Goal: Information Seeking & Learning: Check status

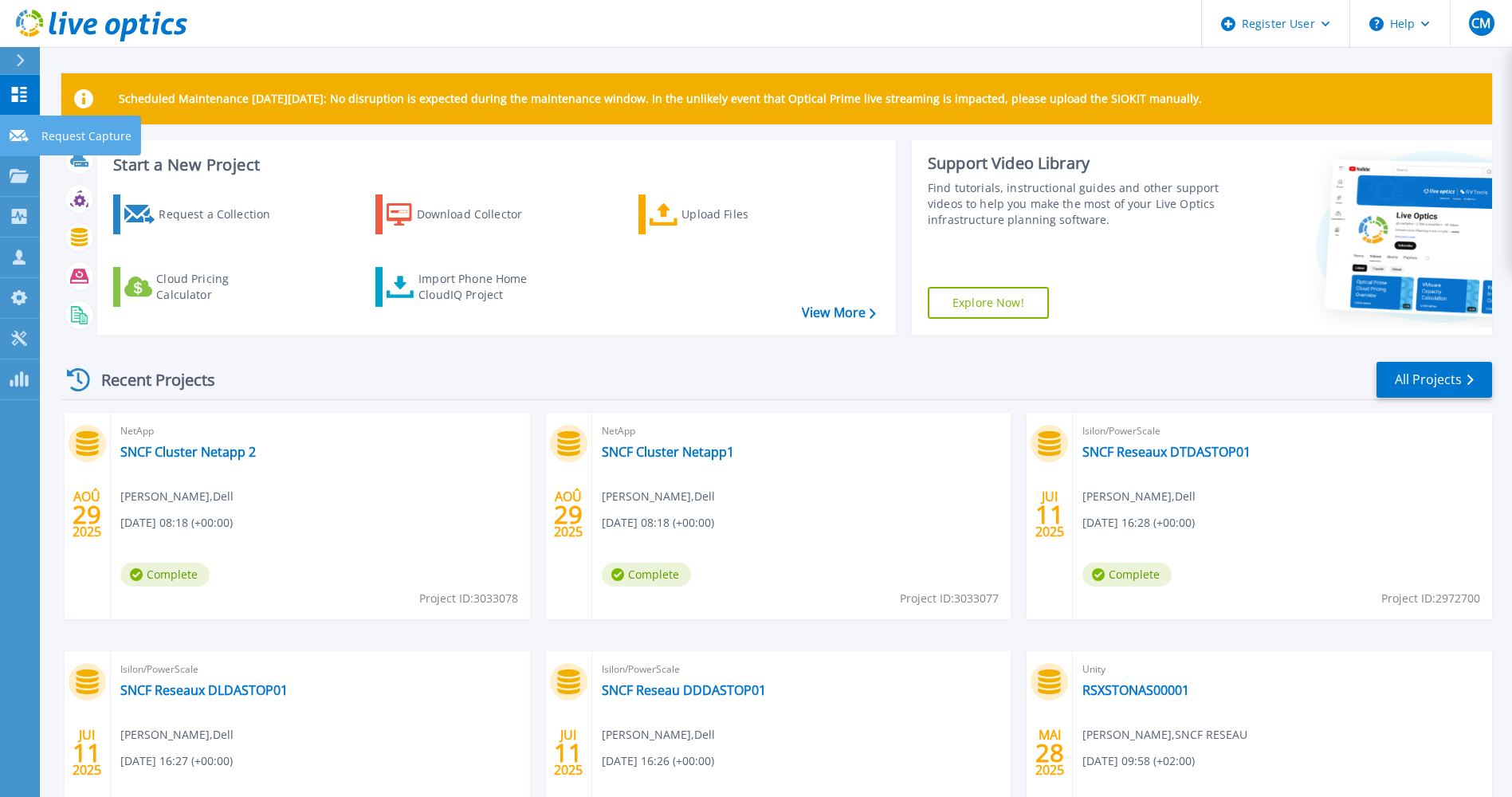
click at [15, 137] on icon at bounding box center [19, 136] width 19 height 12
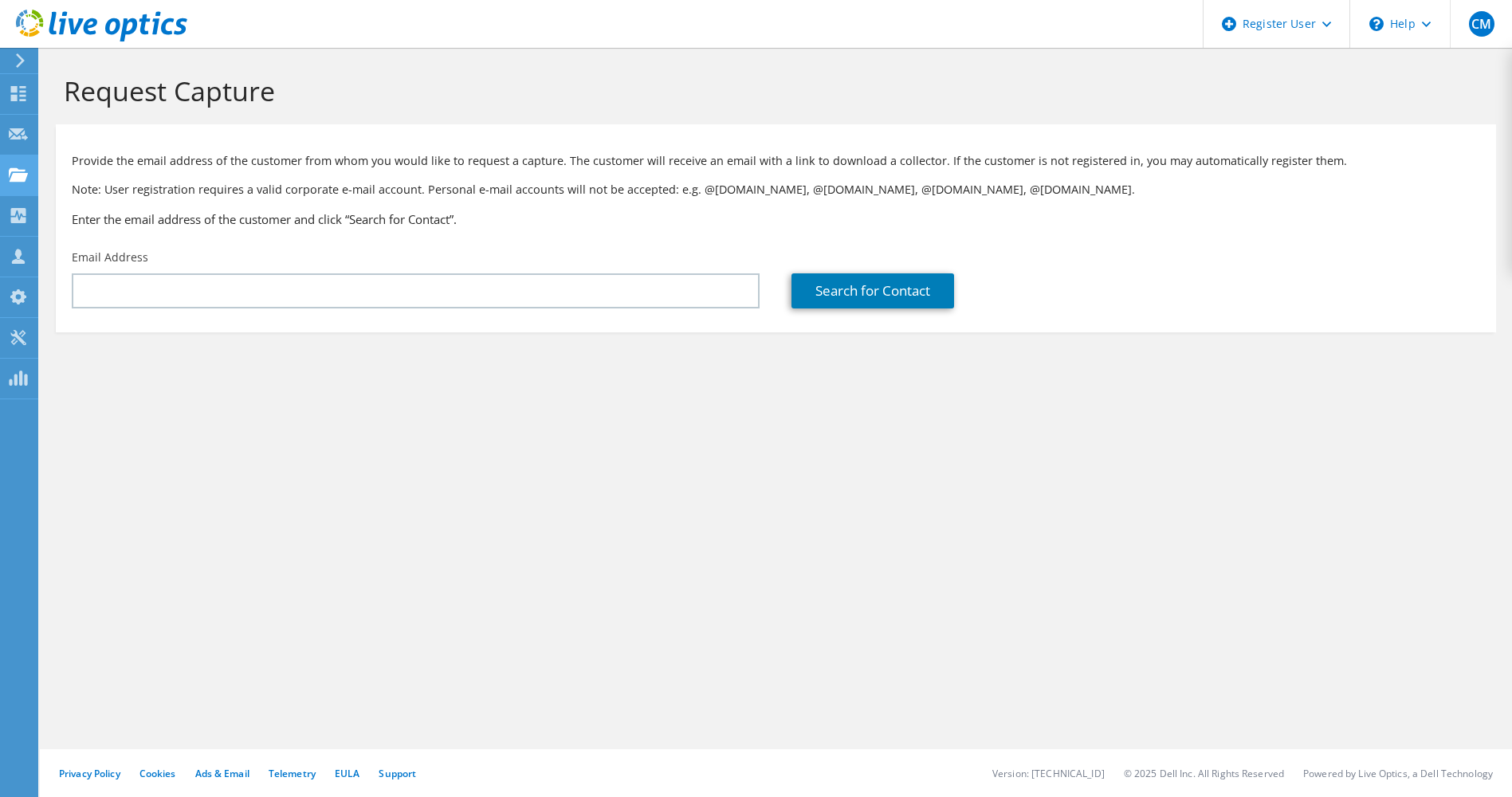
click at [18, 176] on icon at bounding box center [18, 175] width 19 height 15
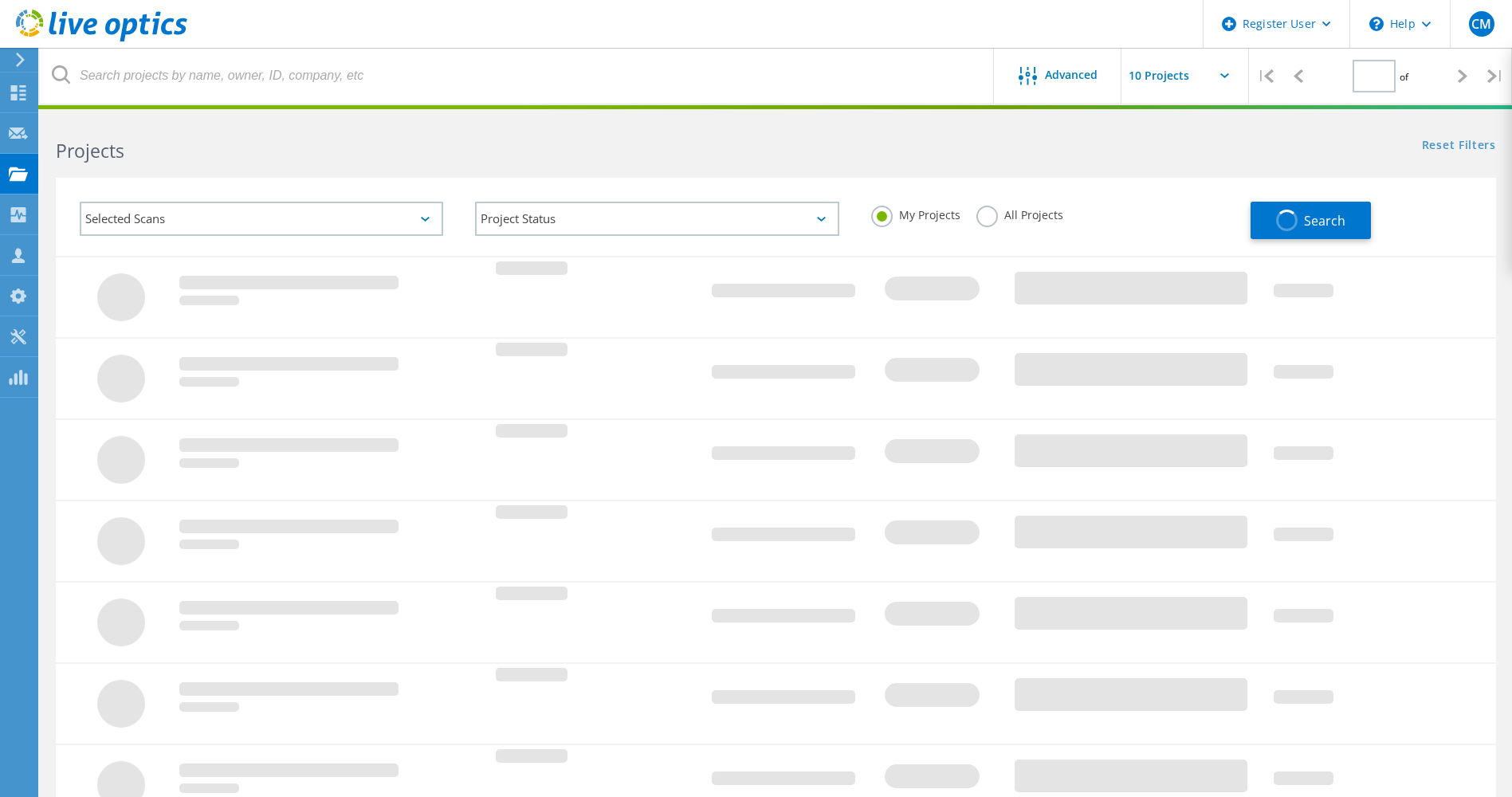
type input "1"
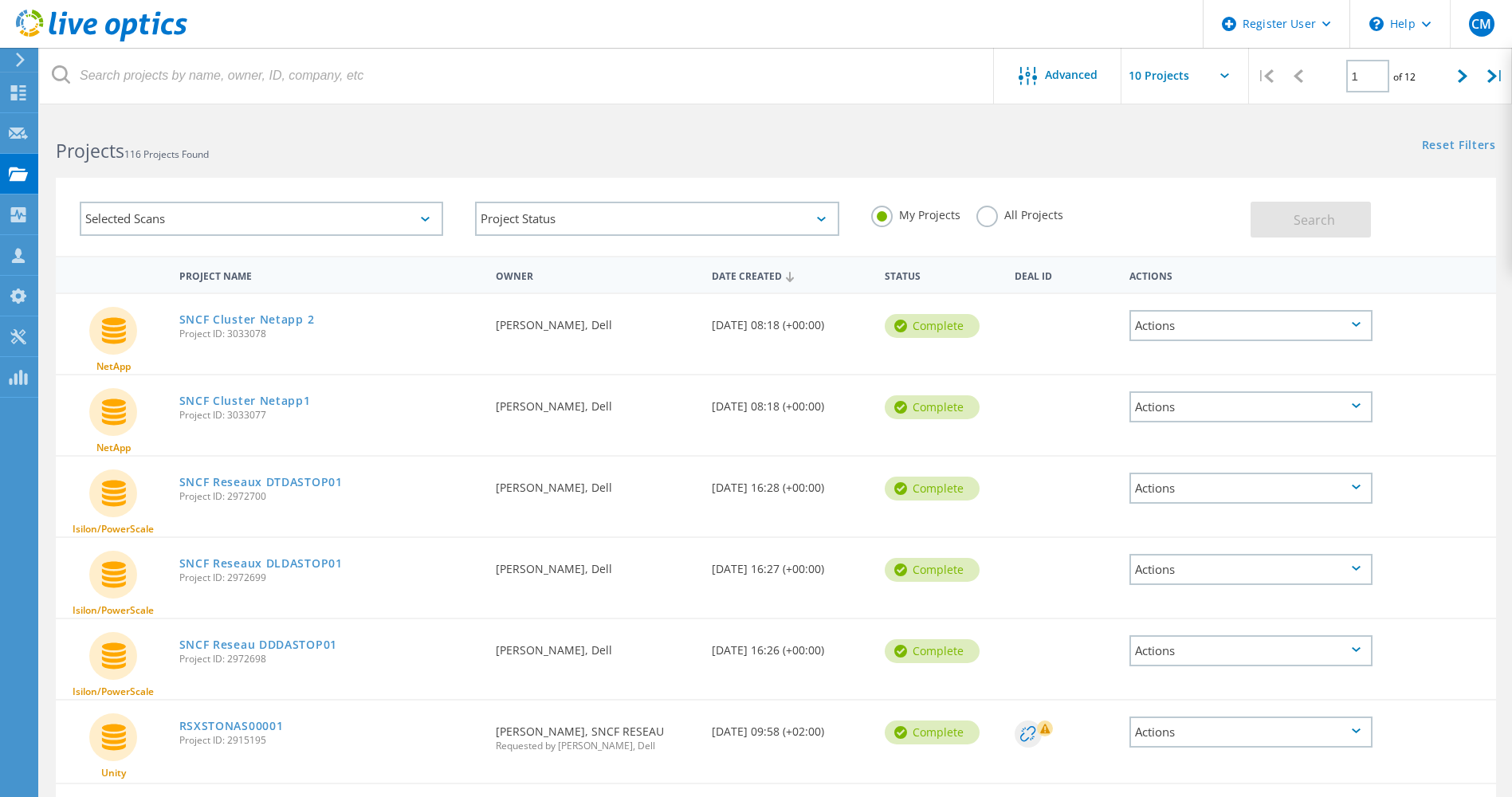
click at [981, 214] on label "All Projects" at bounding box center [1020, 213] width 87 height 15
click at [0, 0] on input "All Projects" at bounding box center [0, 0] width 0 height 0
click at [1320, 223] on span "Search" at bounding box center [1313, 220] width 42 height 17
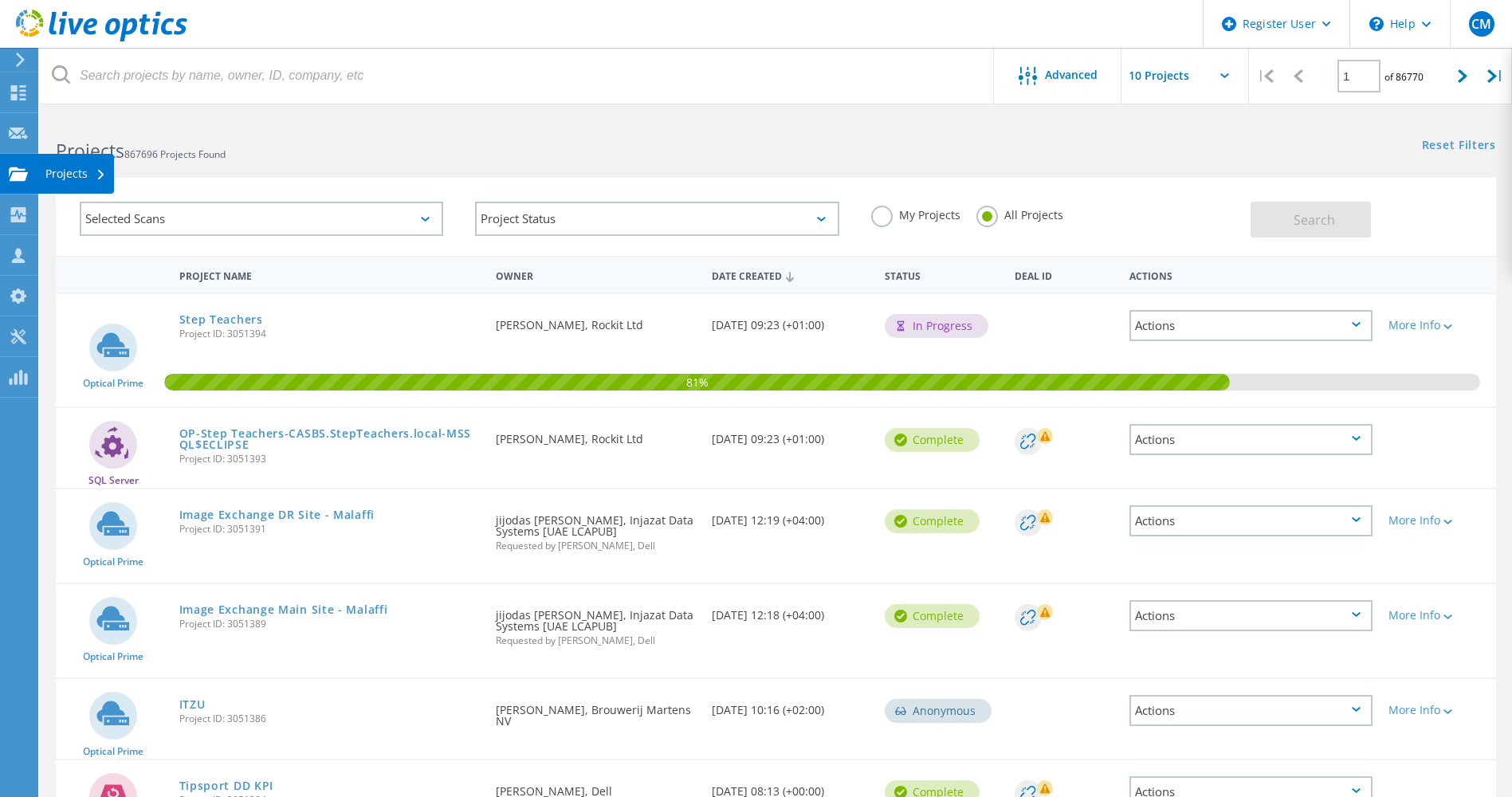
click at [83, 180] on div "Projects" at bounding box center [75, 174] width 61 height 12
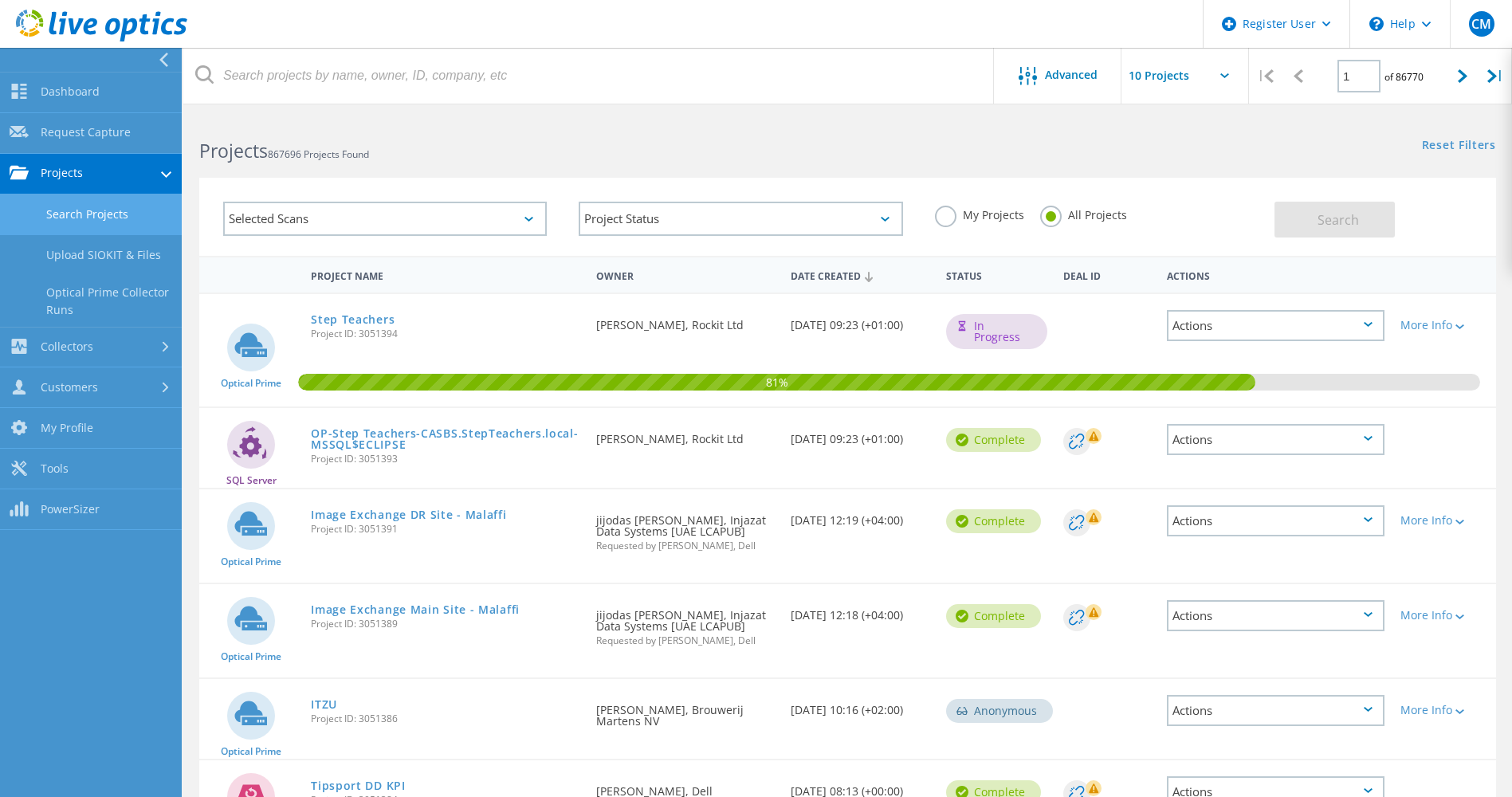
click at [116, 222] on link "Search Projects" at bounding box center [91, 214] width 182 height 41
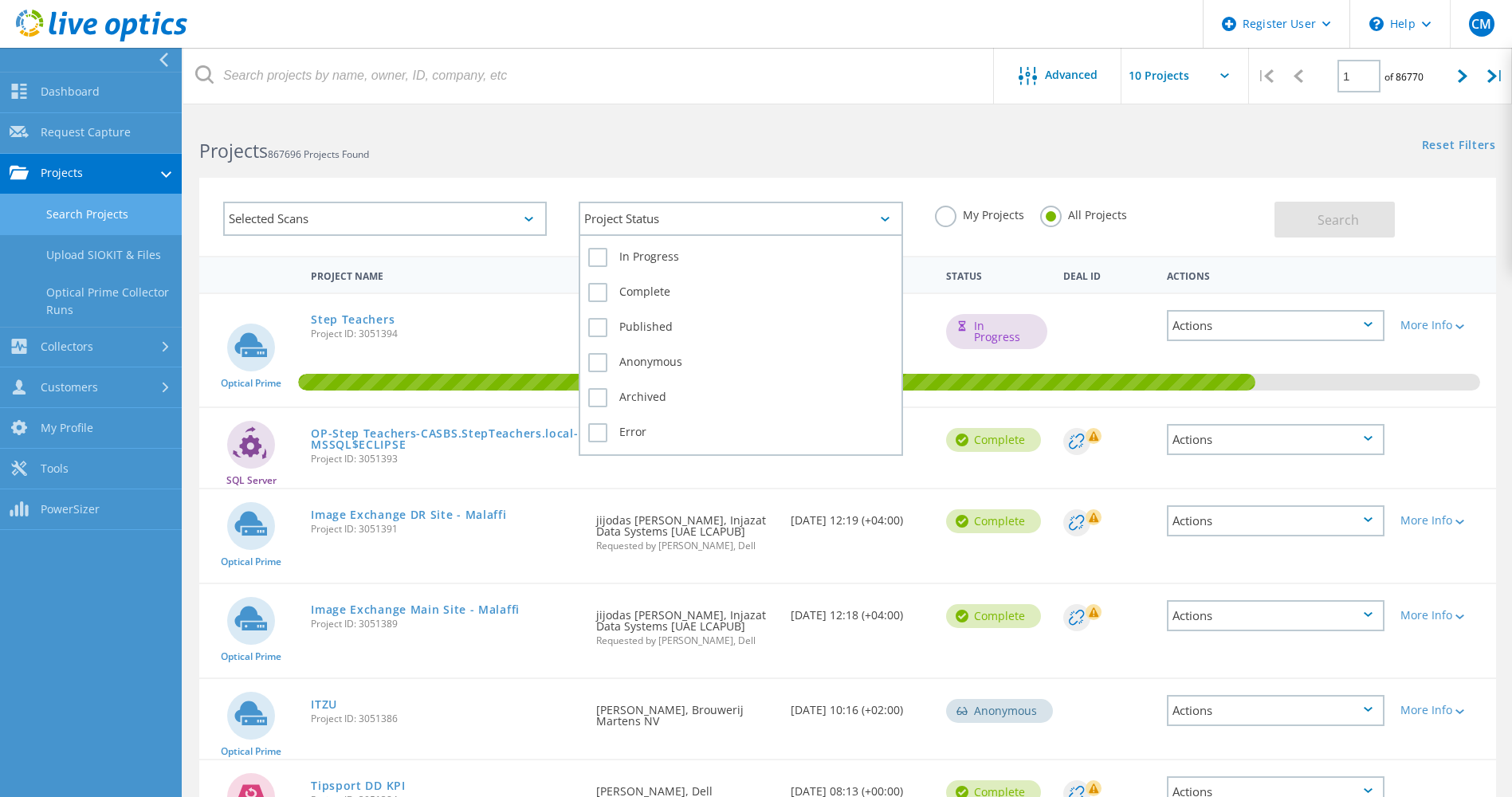
click at [756, 218] on div "Project Status" at bounding box center [740, 218] width 323 height 34
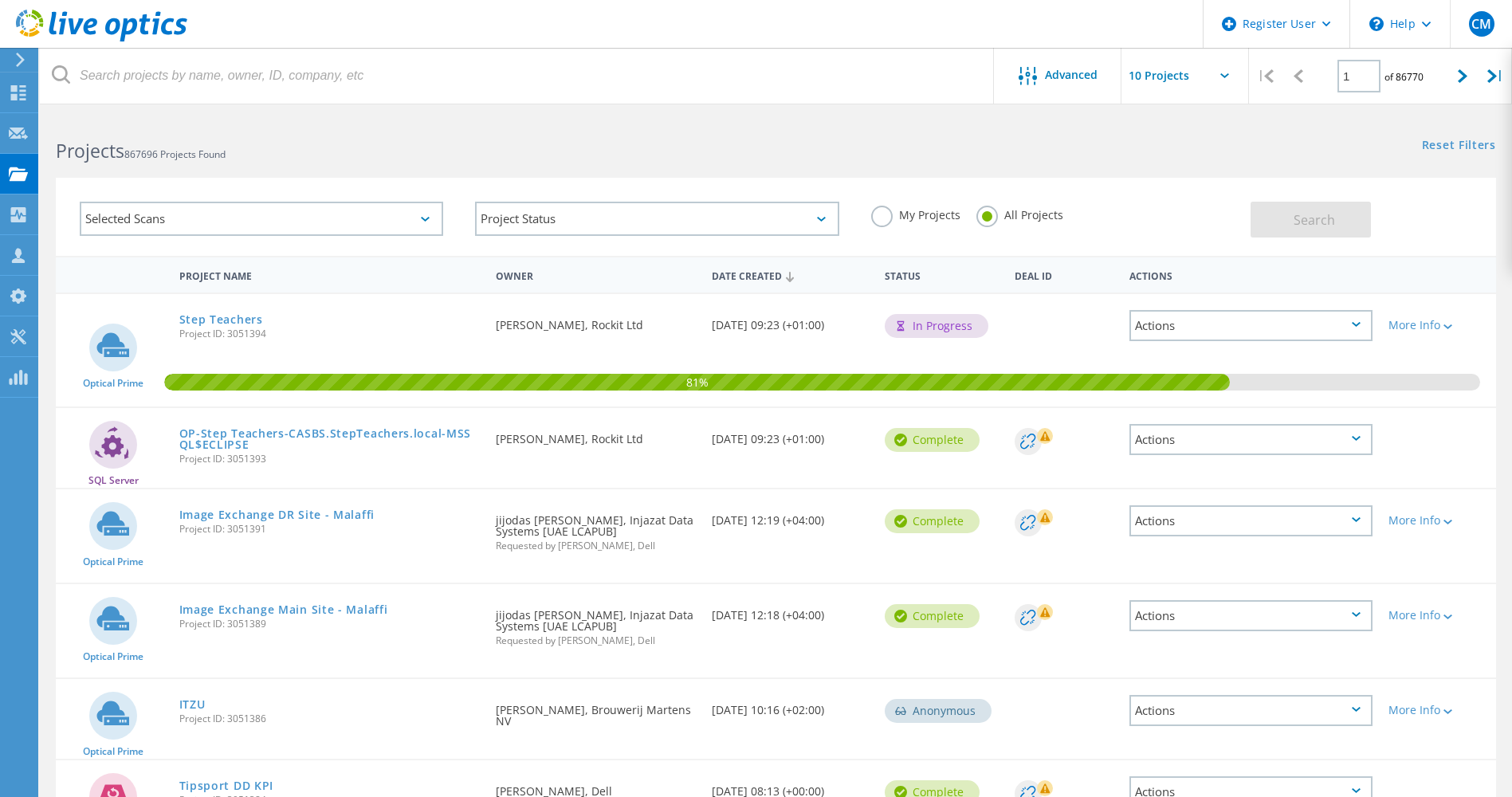
click at [356, 224] on div "Selected Scans" at bounding box center [262, 218] width 363 height 34
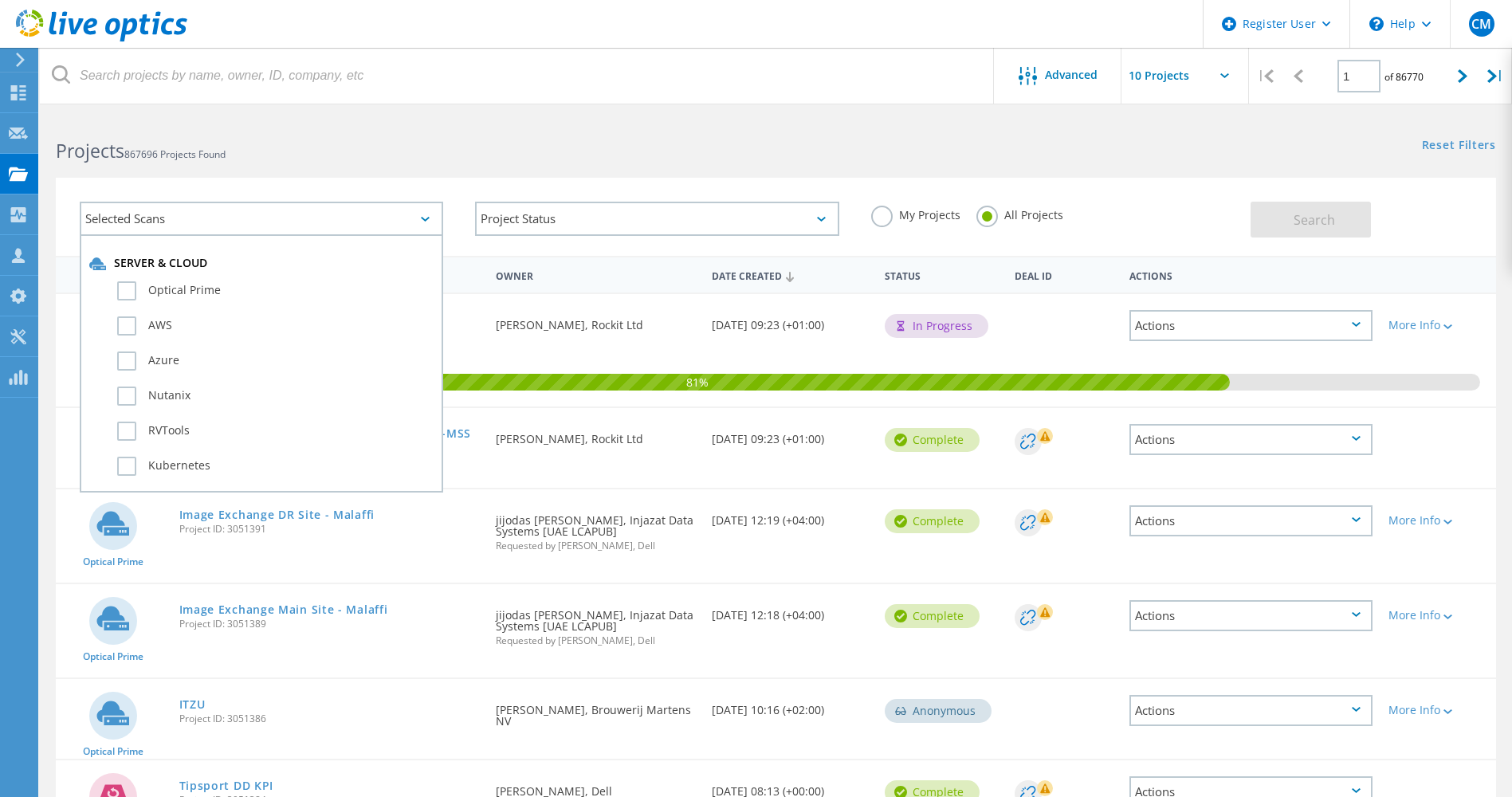
click at [358, 221] on div "Selected Scans" at bounding box center [262, 218] width 363 height 34
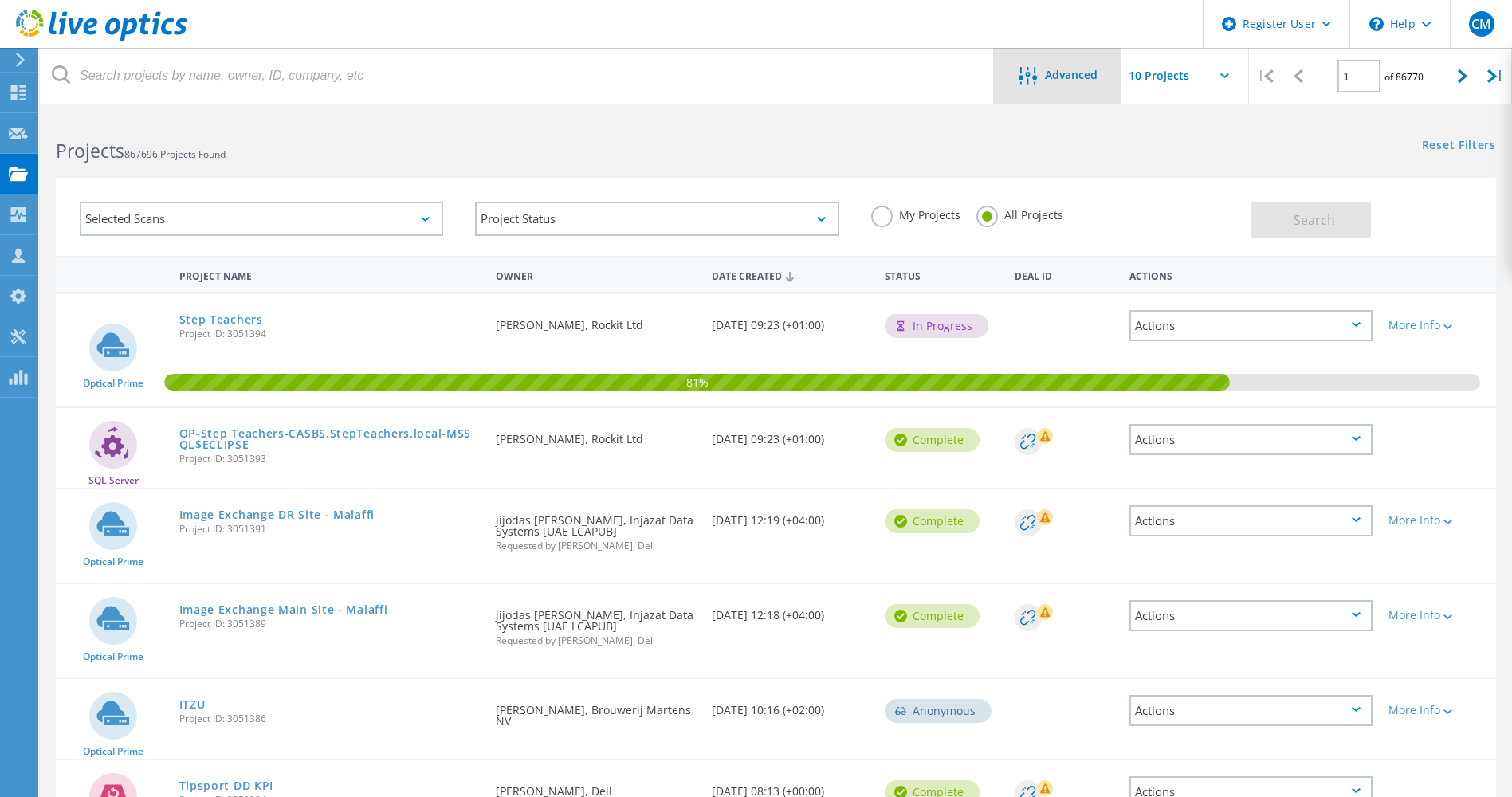
click at [1061, 78] on span "Advanced" at bounding box center [1071, 75] width 52 height 12
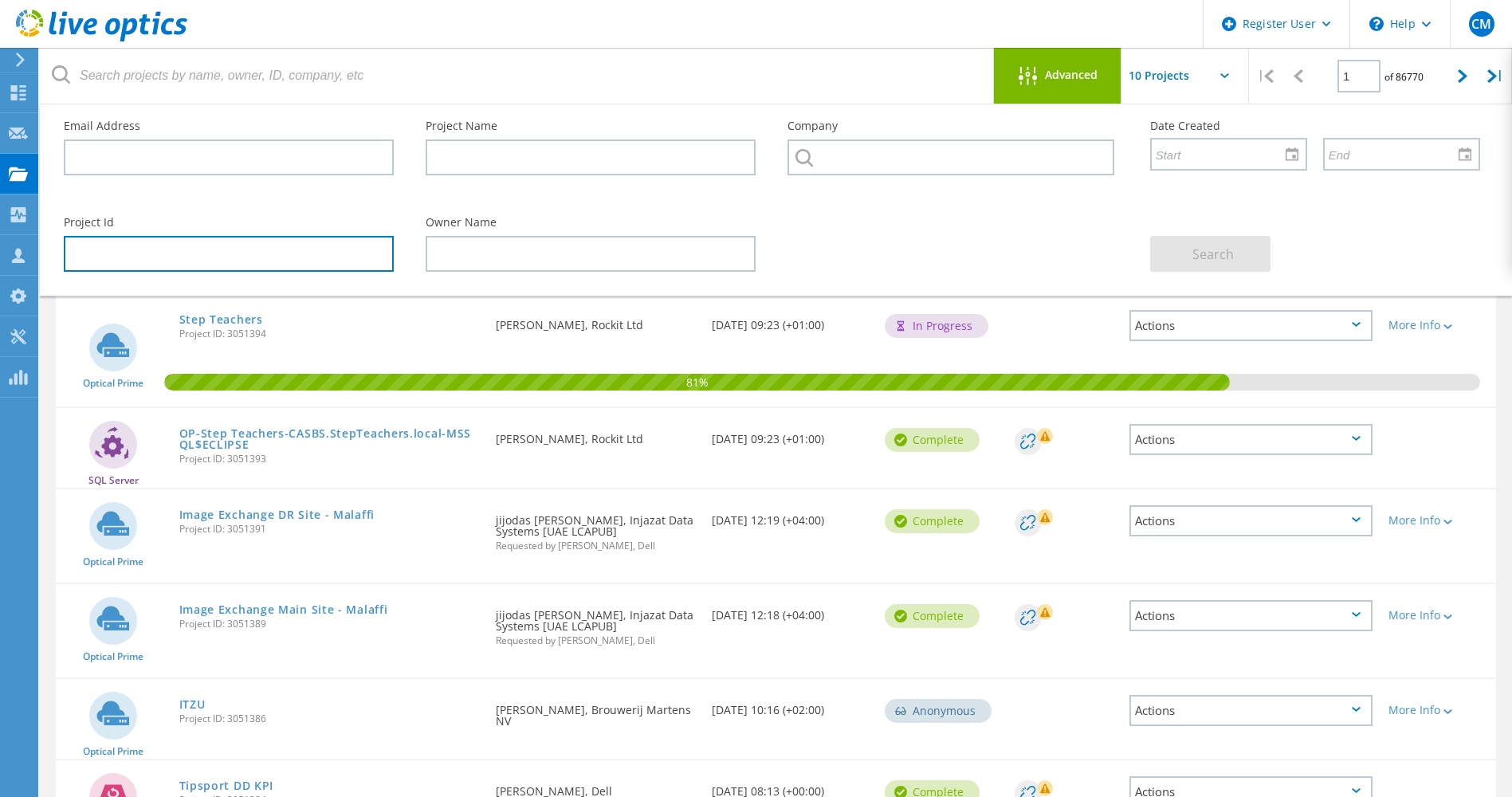
click at [321, 249] on input "text" at bounding box center [229, 253] width 330 height 36
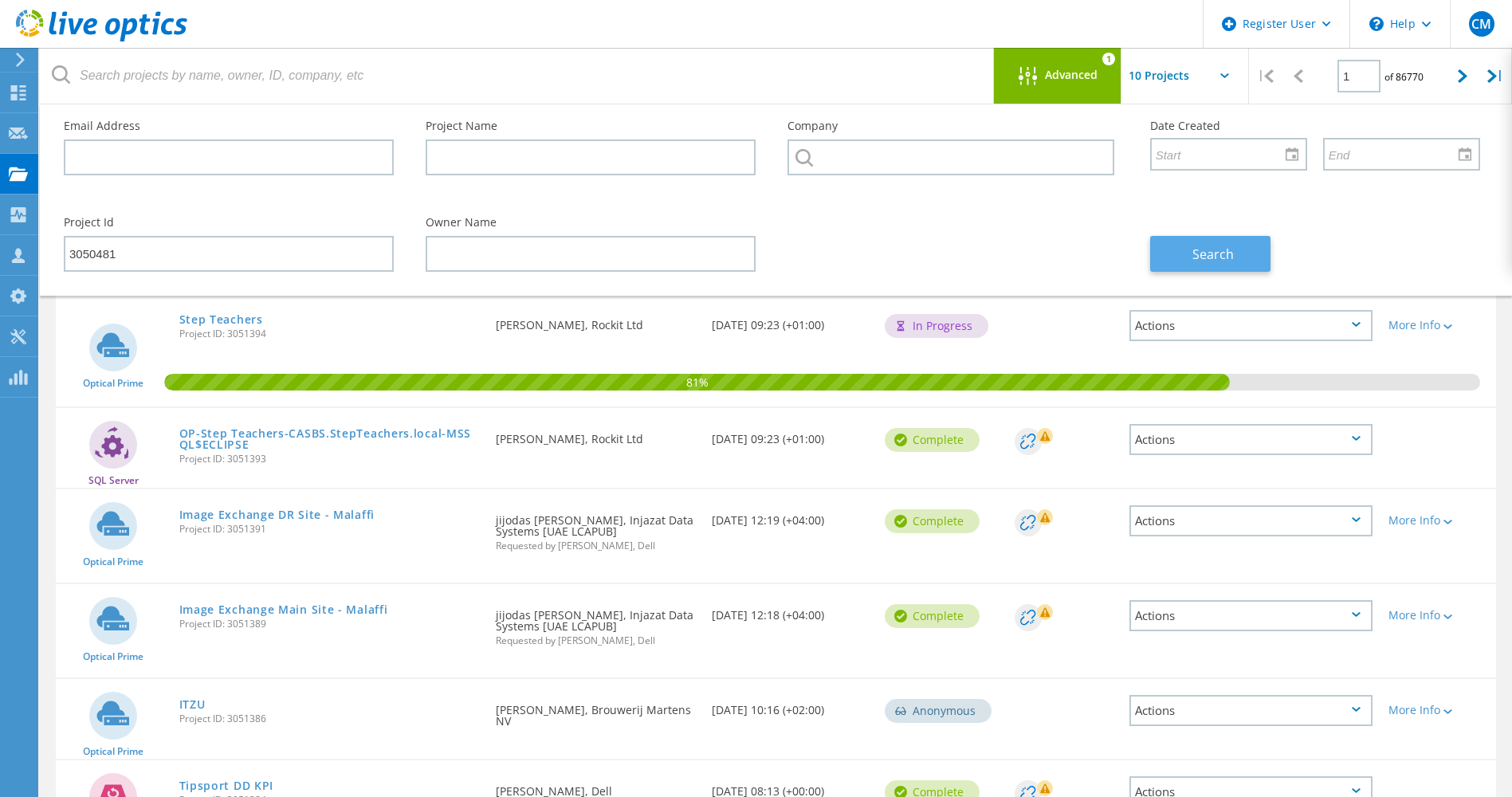
click at [1214, 245] on span "Search" at bounding box center [1213, 254] width 42 height 17
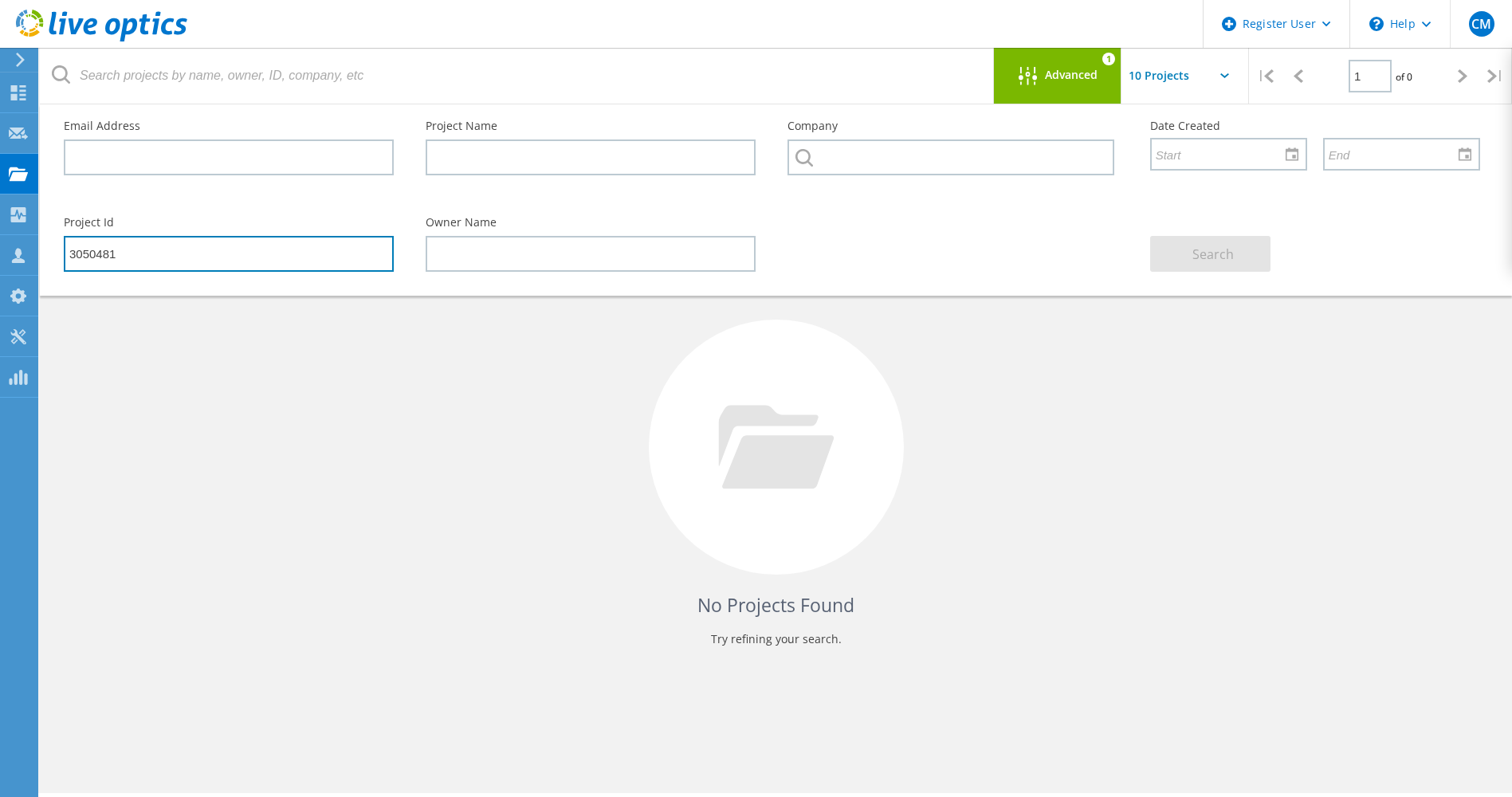
click at [200, 245] on input "3050481" at bounding box center [229, 253] width 330 height 36
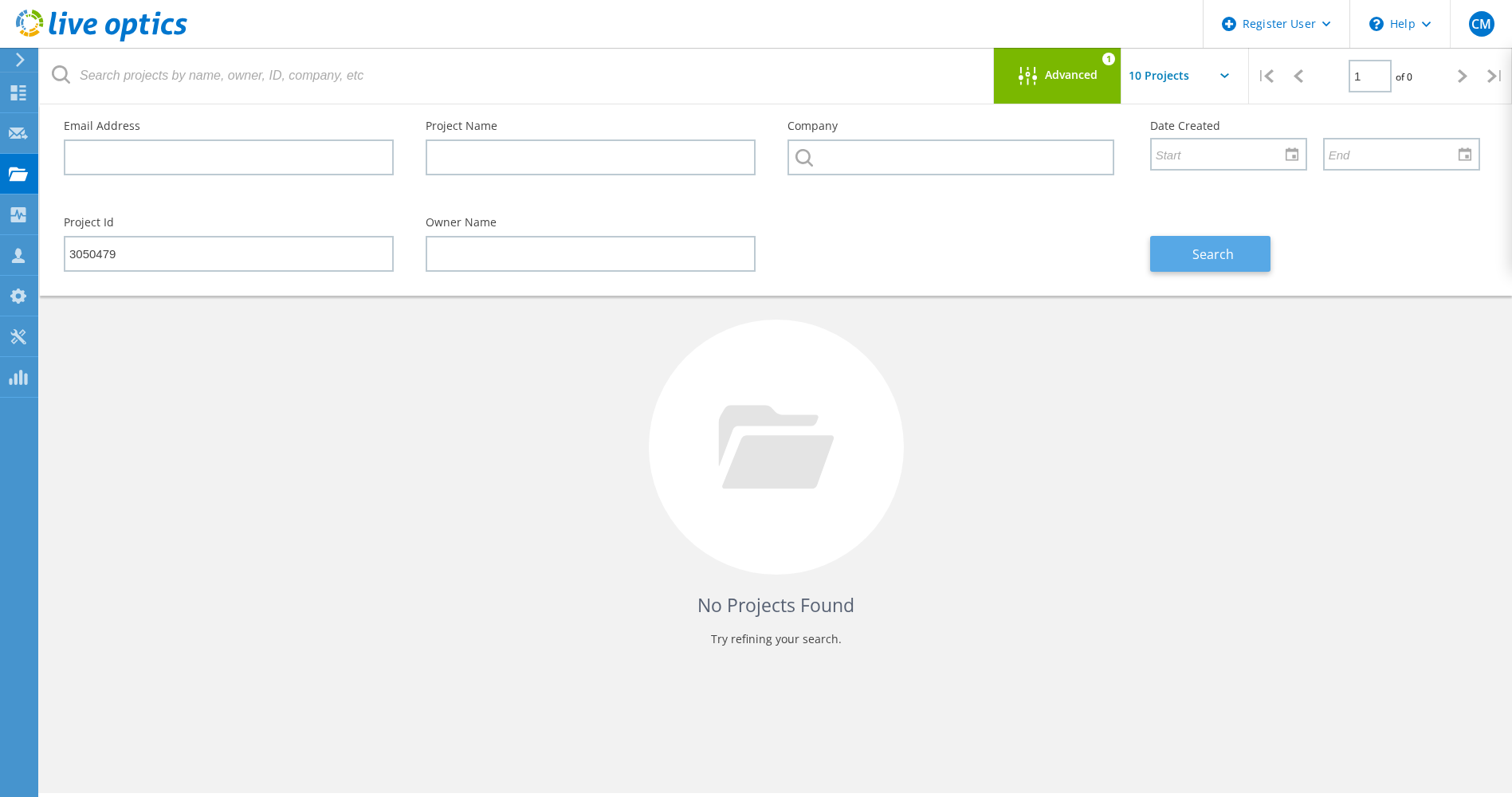
click at [1208, 255] on span "Search" at bounding box center [1213, 254] width 42 height 17
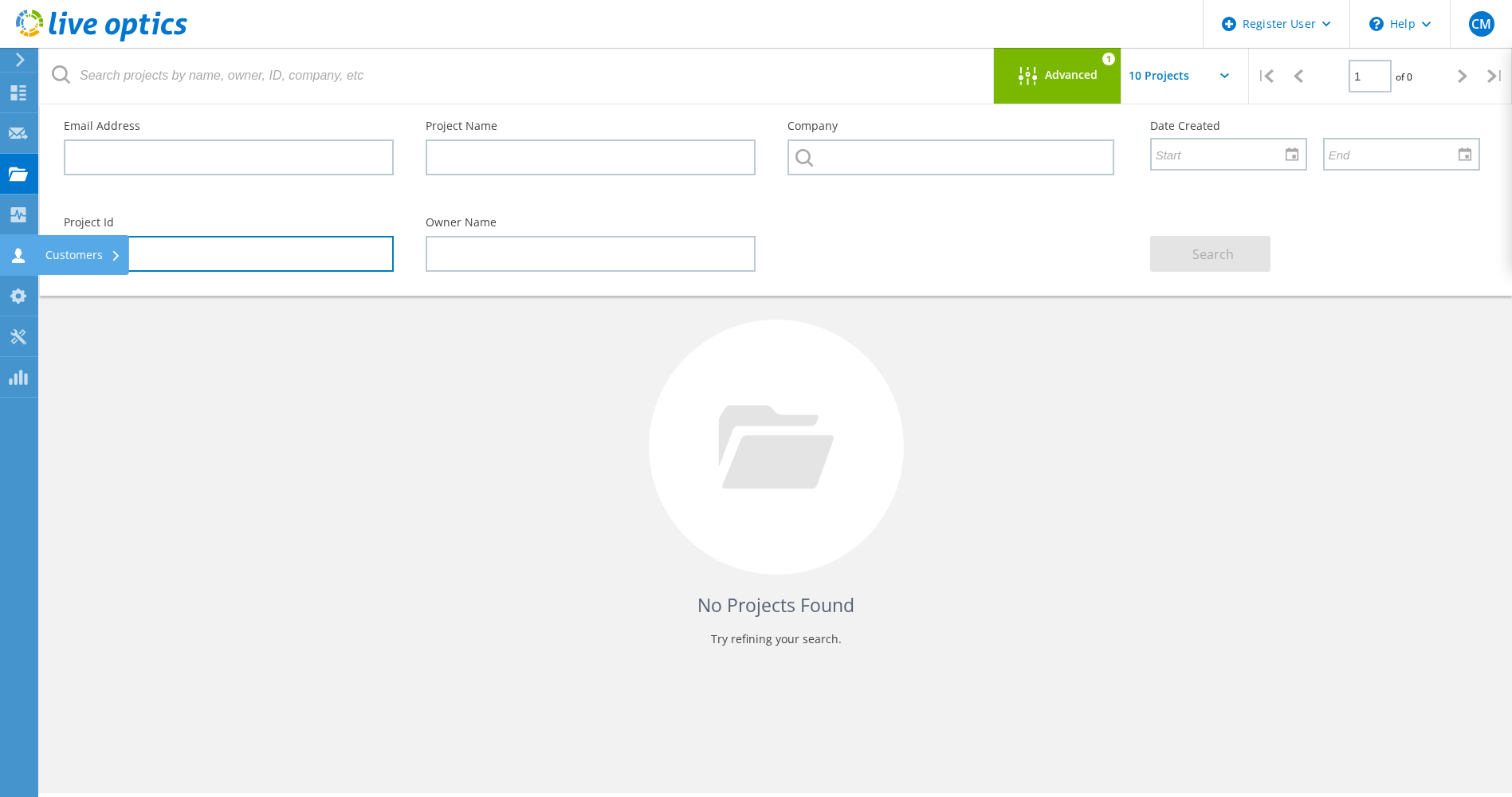
drag, startPoint x: 208, startPoint y: 266, endPoint x: 14, endPoint y: 248, distance: 194.8
click at [14, 248] on div "Register User \n Help Explore Helpful Articles Contact Support CM Dell User [PE…" at bounding box center [756, 478] width 1512 height 726
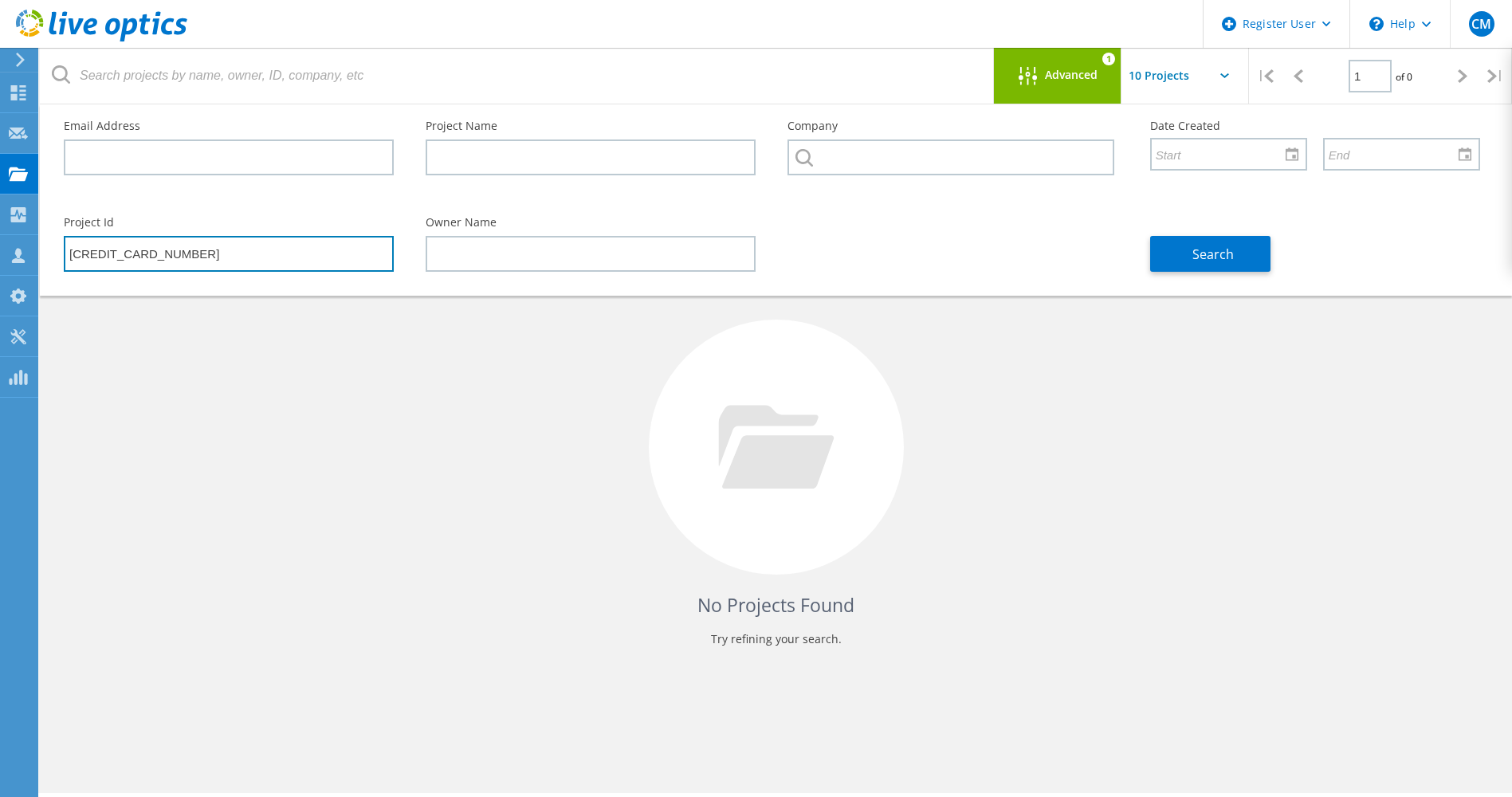
drag, startPoint x: 194, startPoint y: 237, endPoint x: 70, endPoint y: 253, distance: 125.0
click at [70, 253] on input "[CREDIT_CARD_NUMBER]" at bounding box center [229, 253] width 330 height 36
type input "3037842"
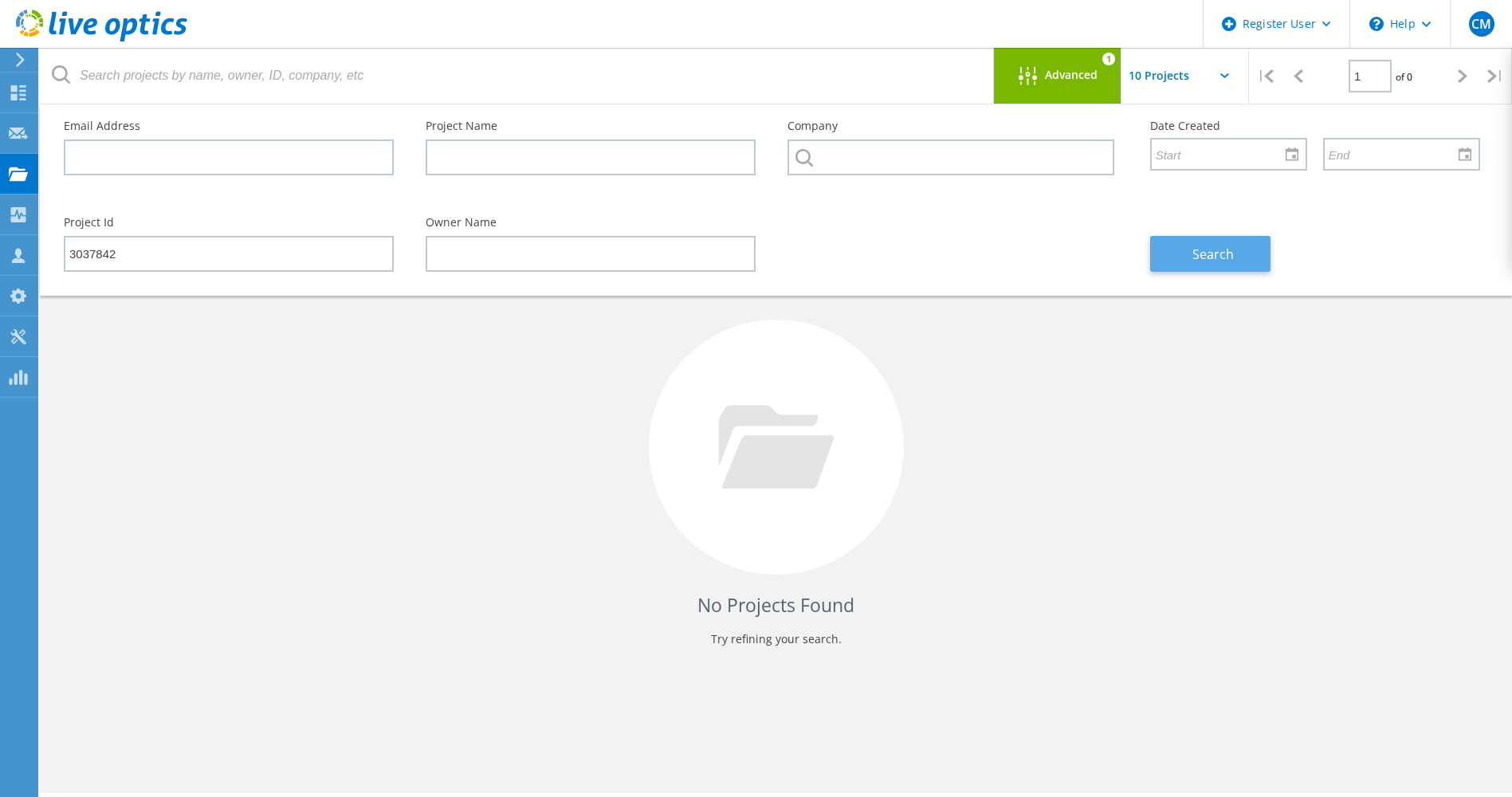
click at [1190, 256] on button "Search" at bounding box center [1210, 253] width 121 height 36
